Goal: Find specific page/section: Find specific page/section

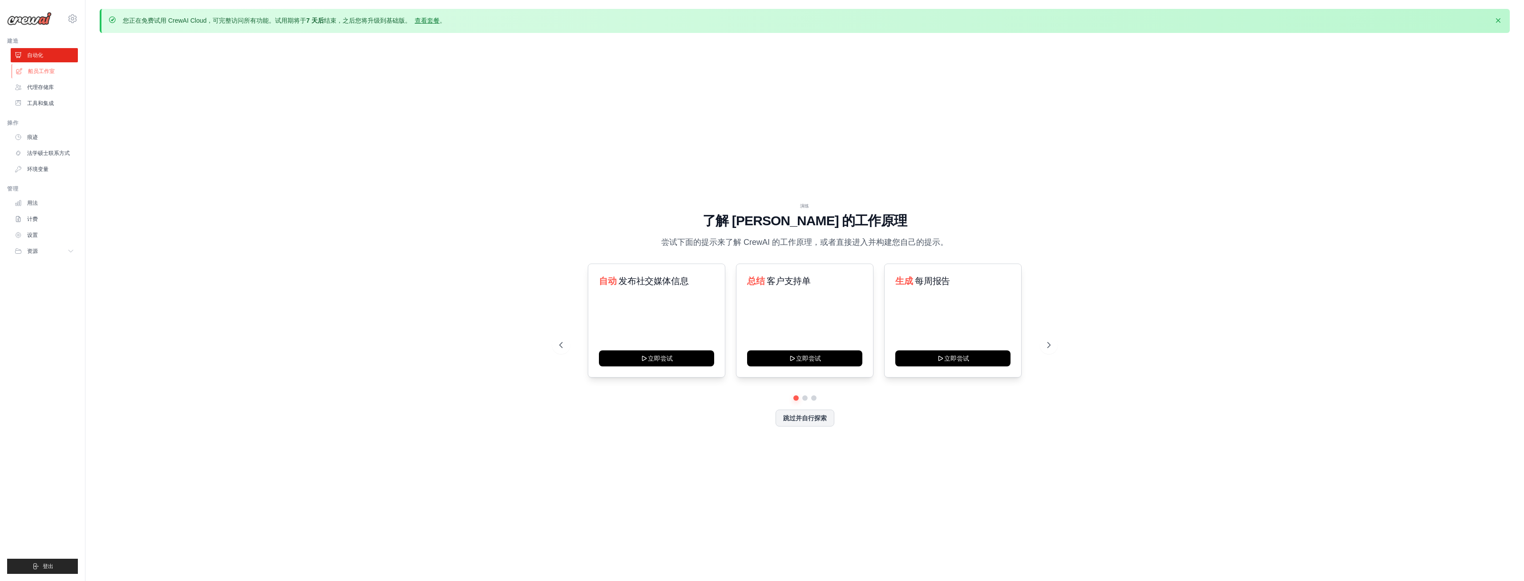
click at [38, 69] on font "船员工作室" at bounding box center [41, 71] width 27 height 6
